Goal: Task Accomplishment & Management: Manage account settings

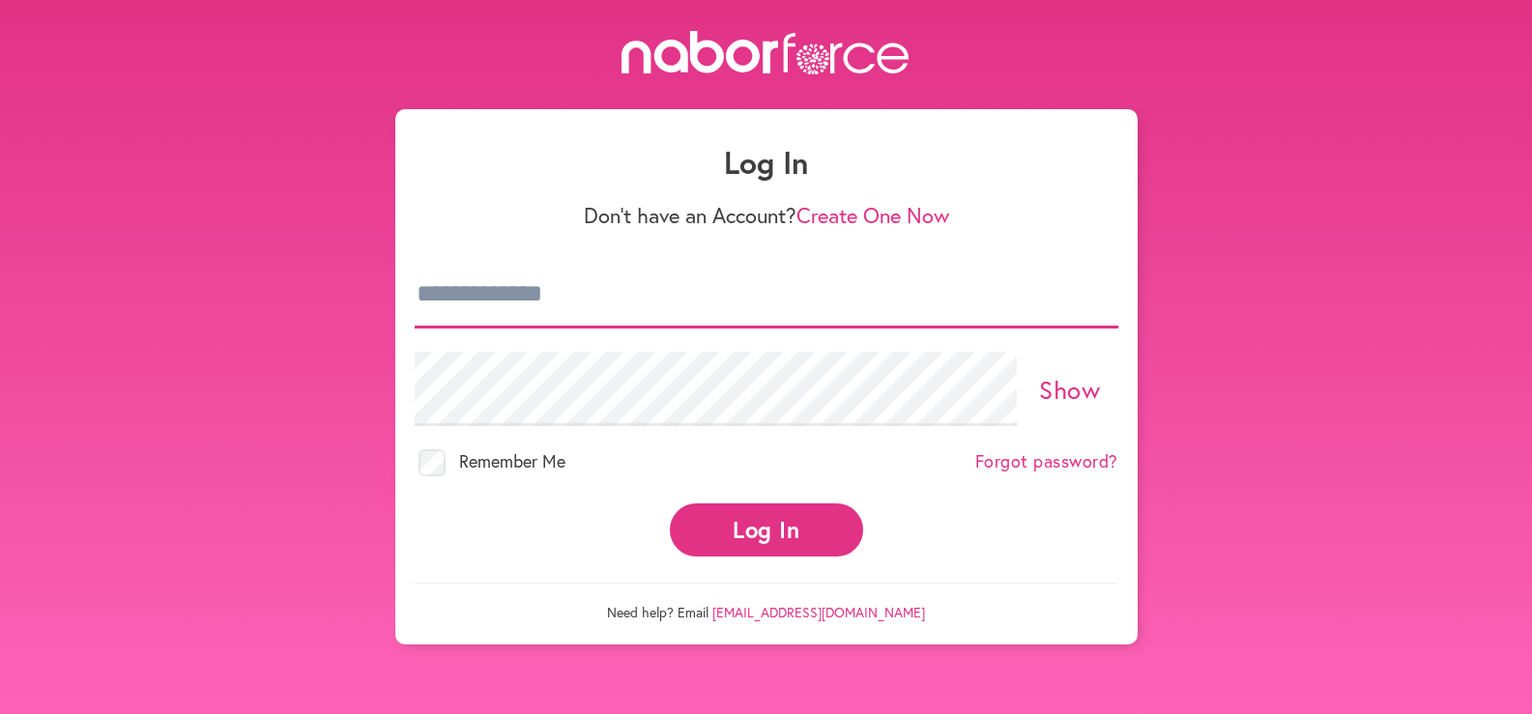
click at [602, 329] on input "email" at bounding box center [767, 295] width 704 height 68
type input "**********"
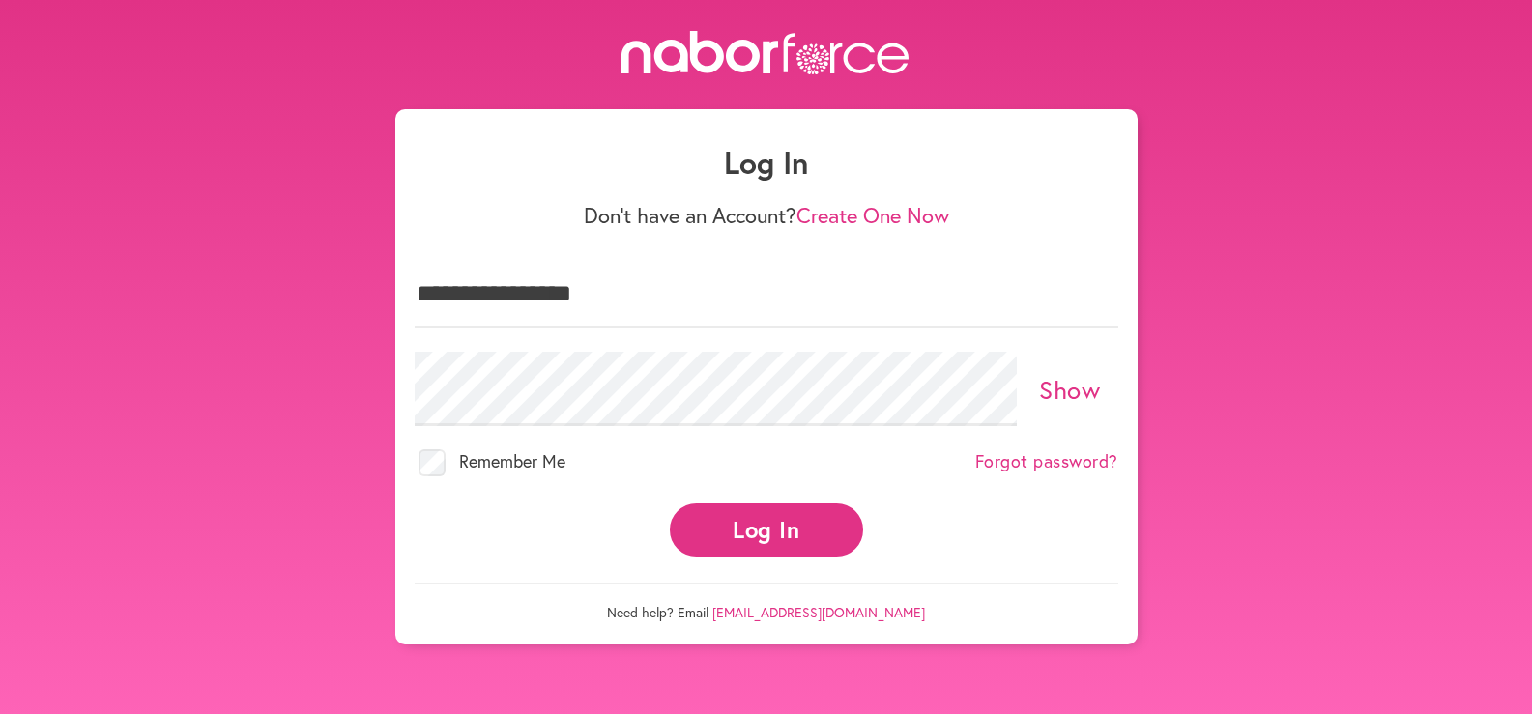
click at [761, 557] on button "Log In" at bounding box center [766, 530] width 193 height 53
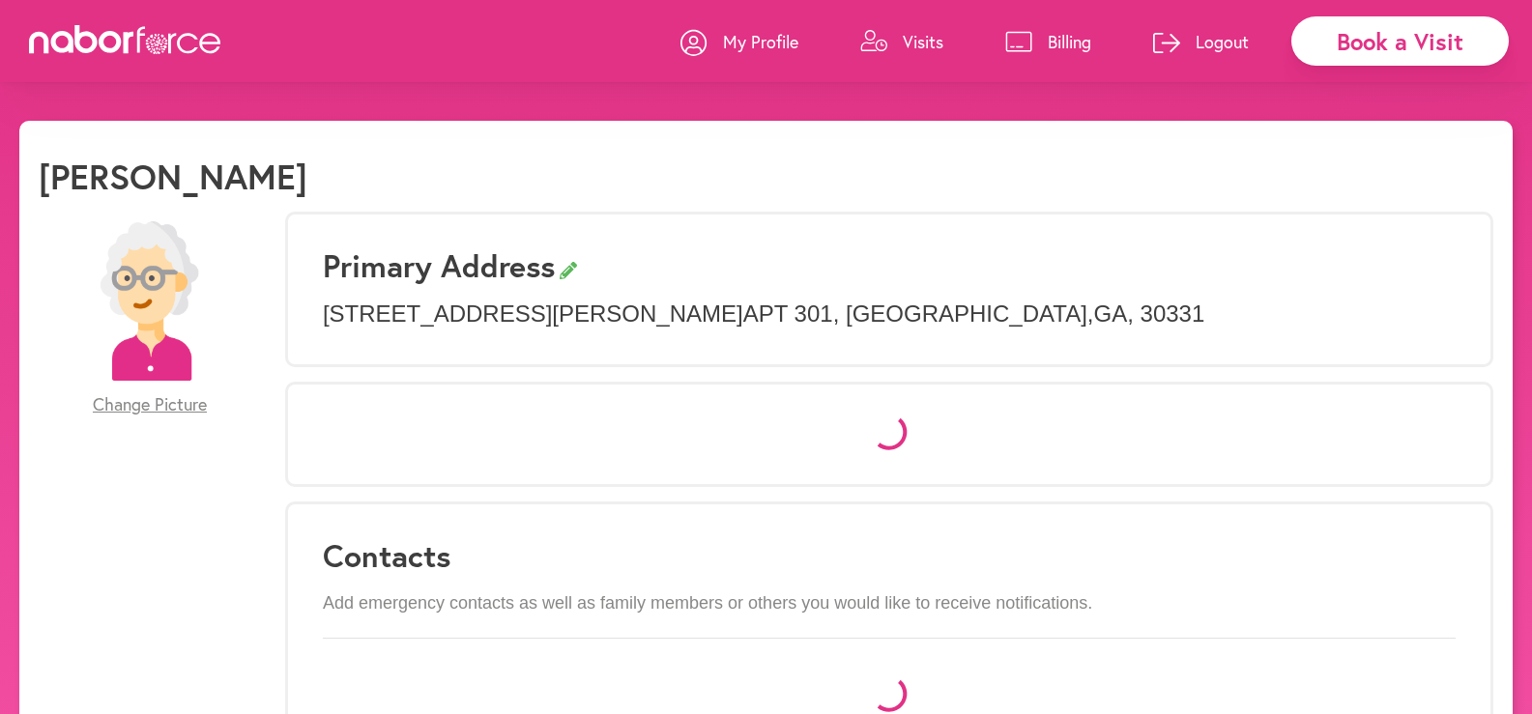
select select "*"
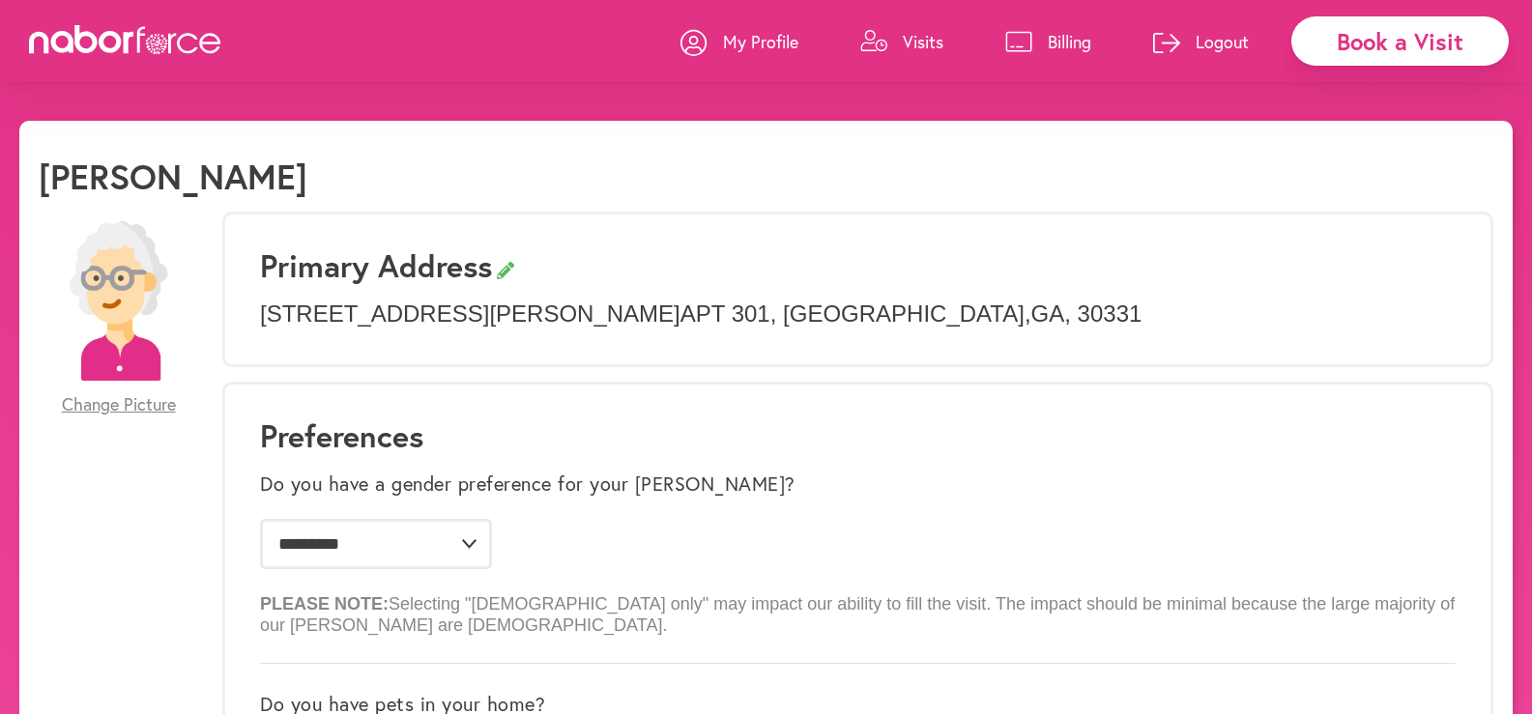
click at [903, 33] on p "Visits" at bounding box center [923, 41] width 41 height 23
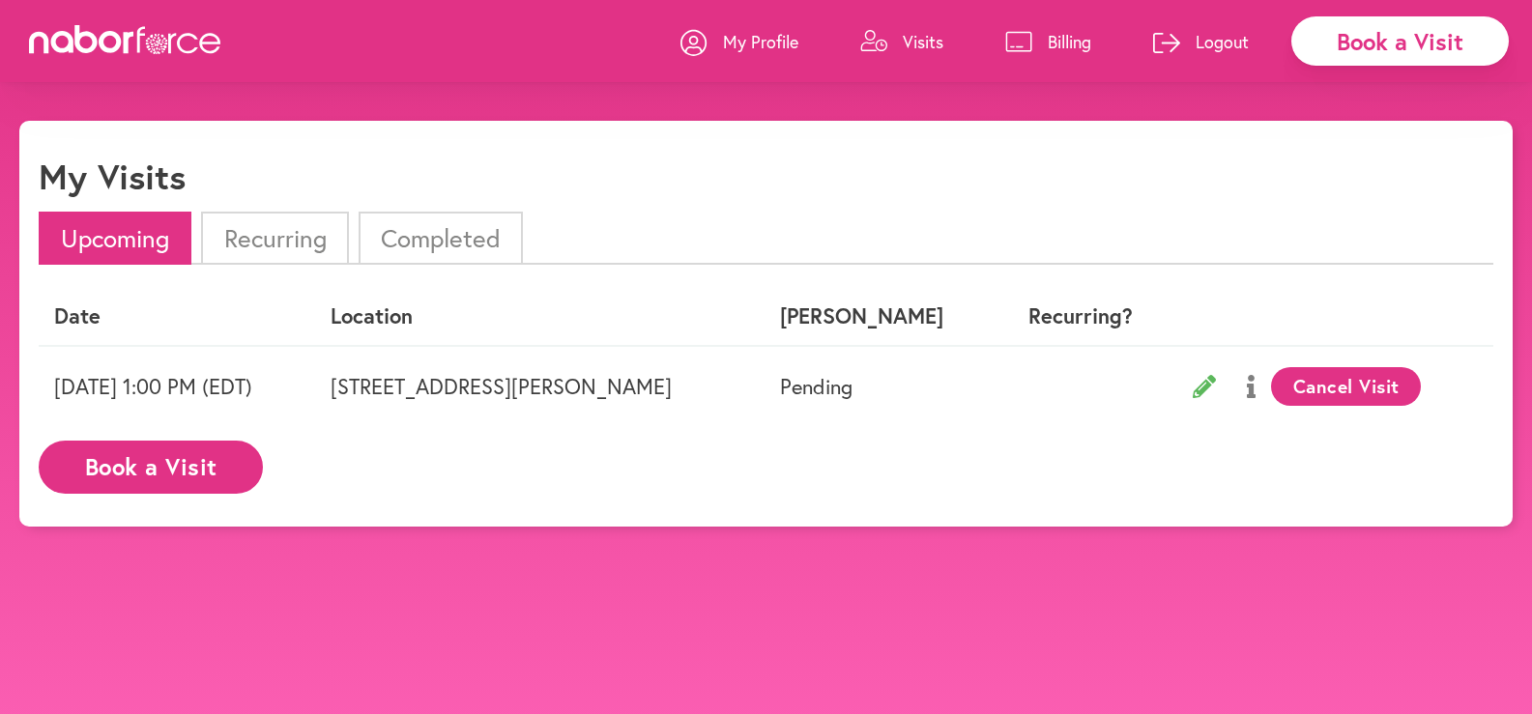
click at [1196, 36] on p "Logout" at bounding box center [1222, 41] width 53 height 23
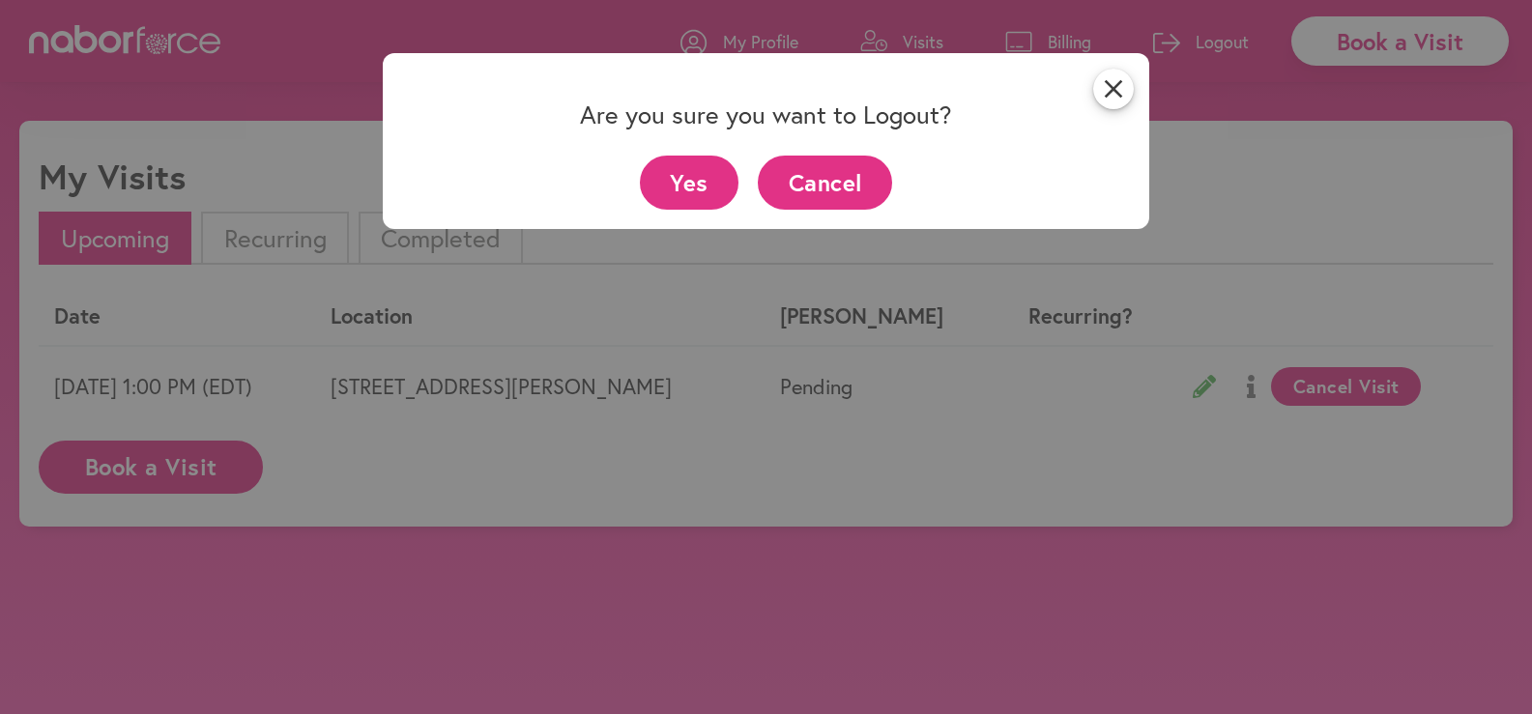
click at [693, 179] on button "Yes" at bounding box center [690, 182] width 100 height 53
